Goal: Task Accomplishment & Management: Manage account settings

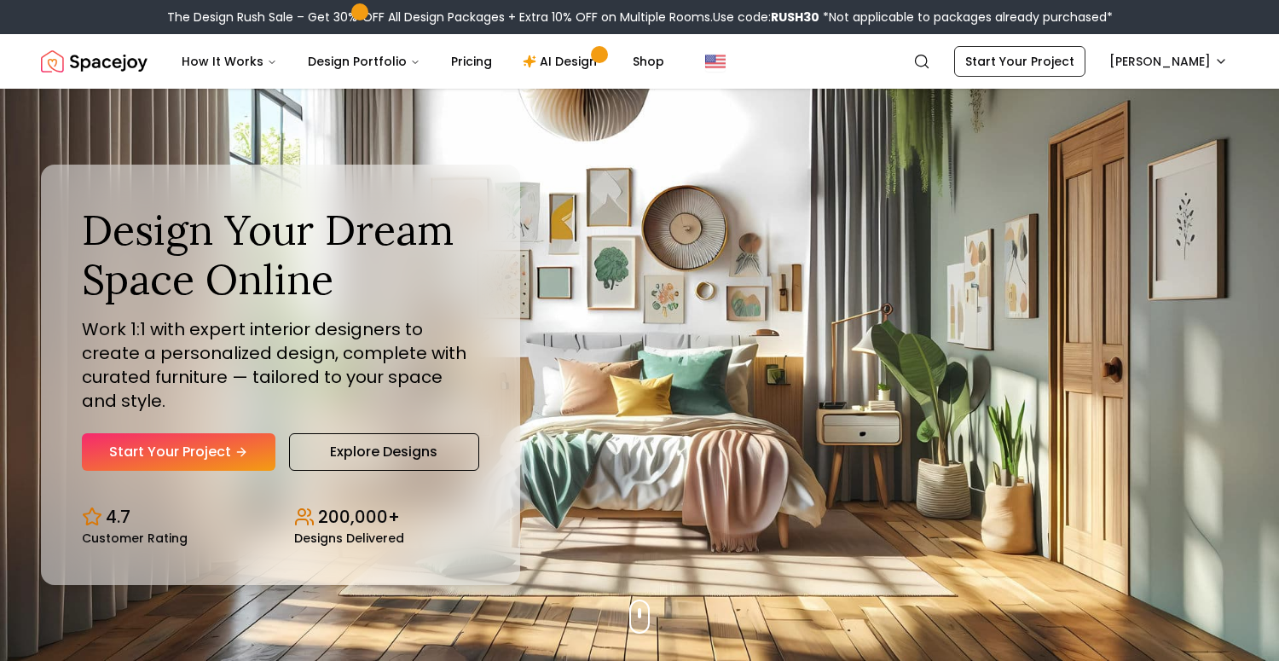
click at [1147, 43] on nav "Spacejoy Search PA How It Works Design Portfolio Pricing AI Design Shop Search …" at bounding box center [639, 61] width 1197 height 55
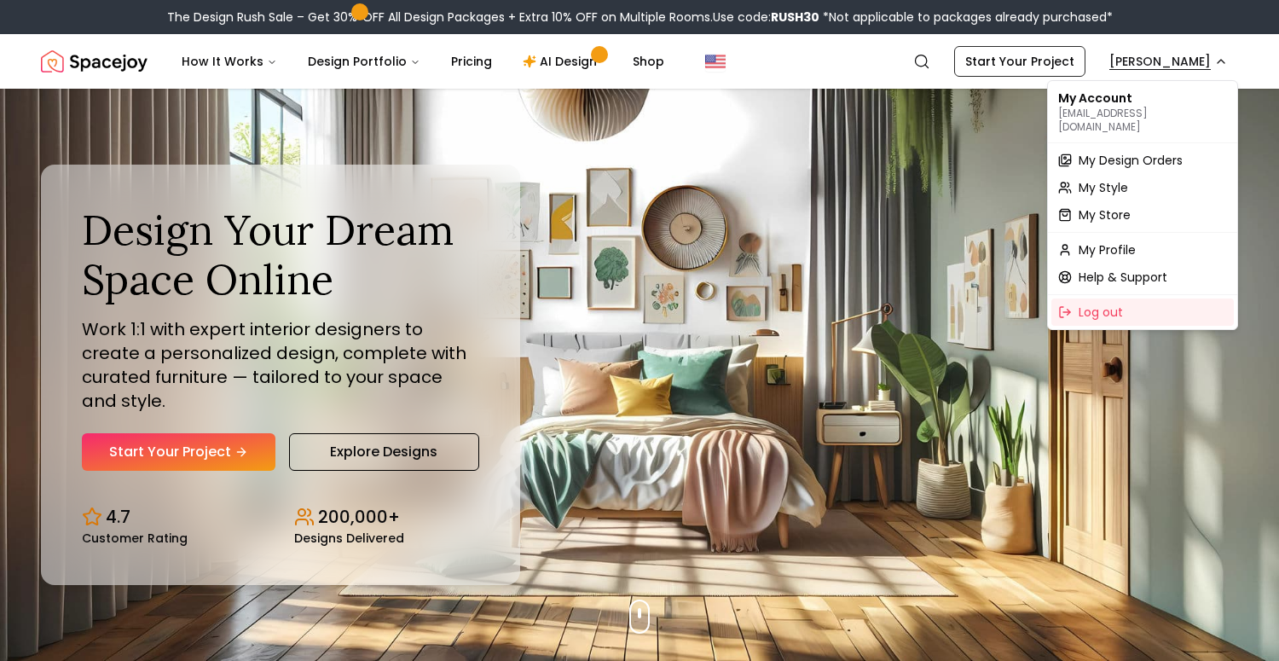
click at [1125, 152] on span "My Design Orders" at bounding box center [1131, 160] width 104 height 17
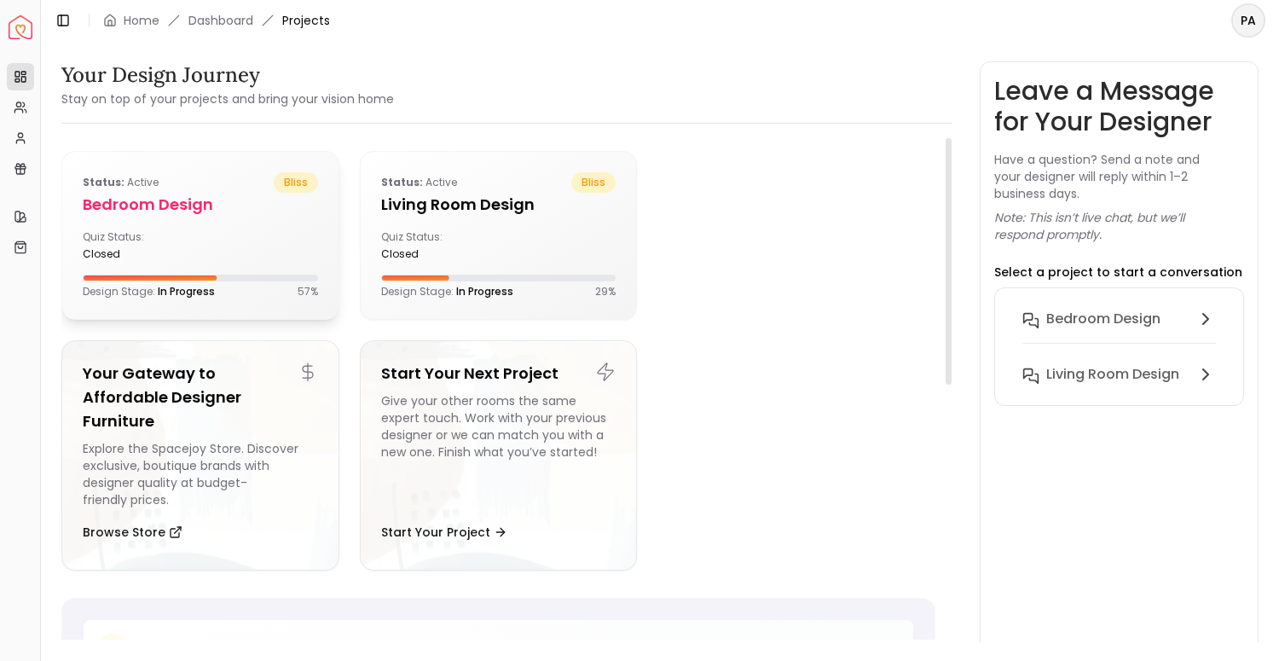
click at [244, 240] on div "Quiz Status: closed" at bounding box center [200, 245] width 235 height 31
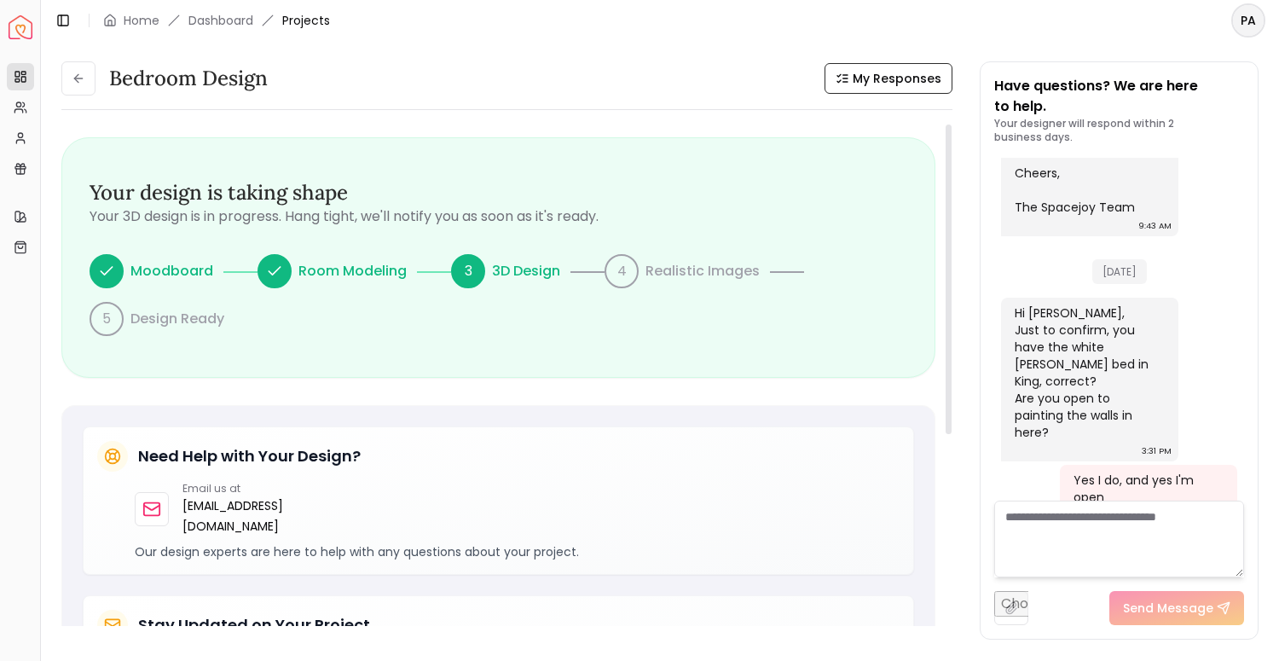
click at [462, 264] on div "3" at bounding box center [468, 271] width 34 height 34
click at [517, 270] on p "3D Design" at bounding box center [526, 271] width 68 height 20
